Goal: Check status

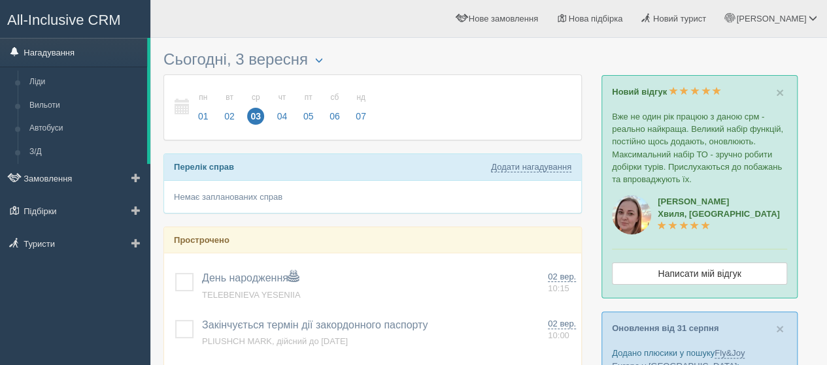
click at [52, 54] on link "Нагадування" at bounding box center [73, 52] width 147 height 29
click at [48, 107] on link "Вильоти" at bounding box center [86, 106] width 124 height 24
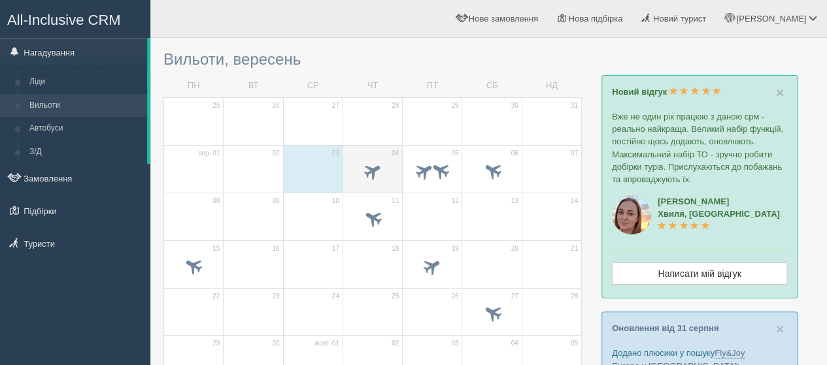
click at [386, 156] on td "04" at bounding box center [372, 169] width 59 height 48
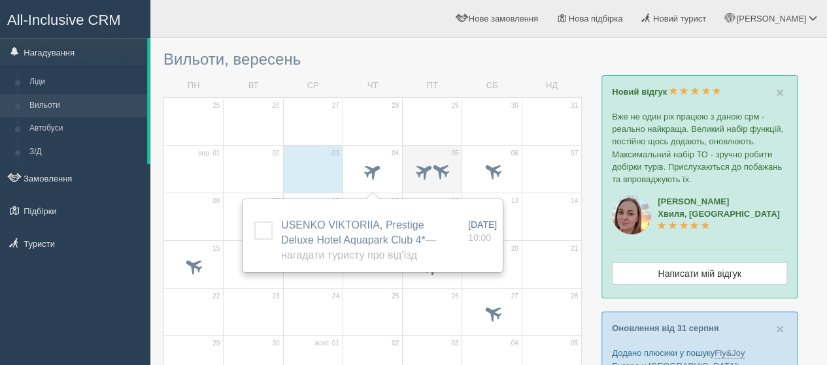
click at [435, 150] on td "05" at bounding box center [432, 169] width 59 height 48
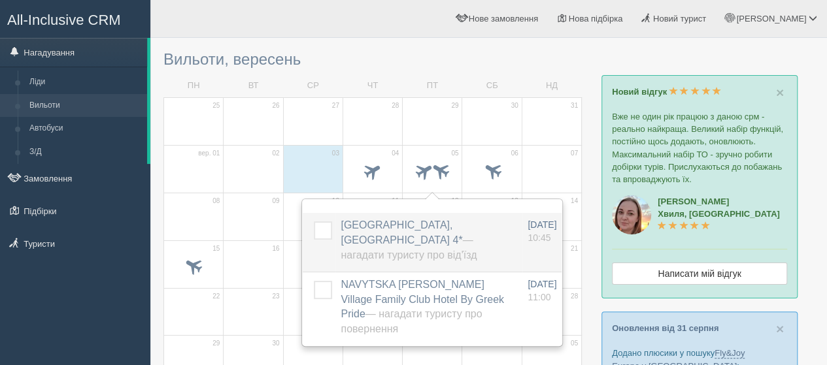
click at [382, 220] on span "OSYPENKO INNA, Kotva Hotel 4* — Нагадати туристу про від'їзд" at bounding box center [409, 240] width 136 height 41
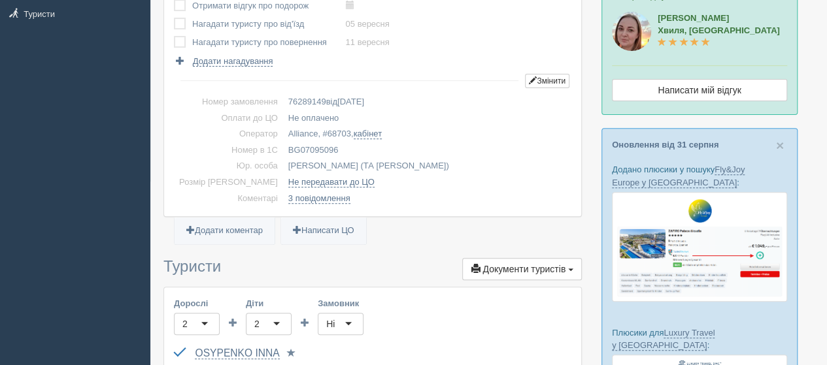
scroll to position [196, 0]
